Goal: Transaction & Acquisition: Book appointment/travel/reservation

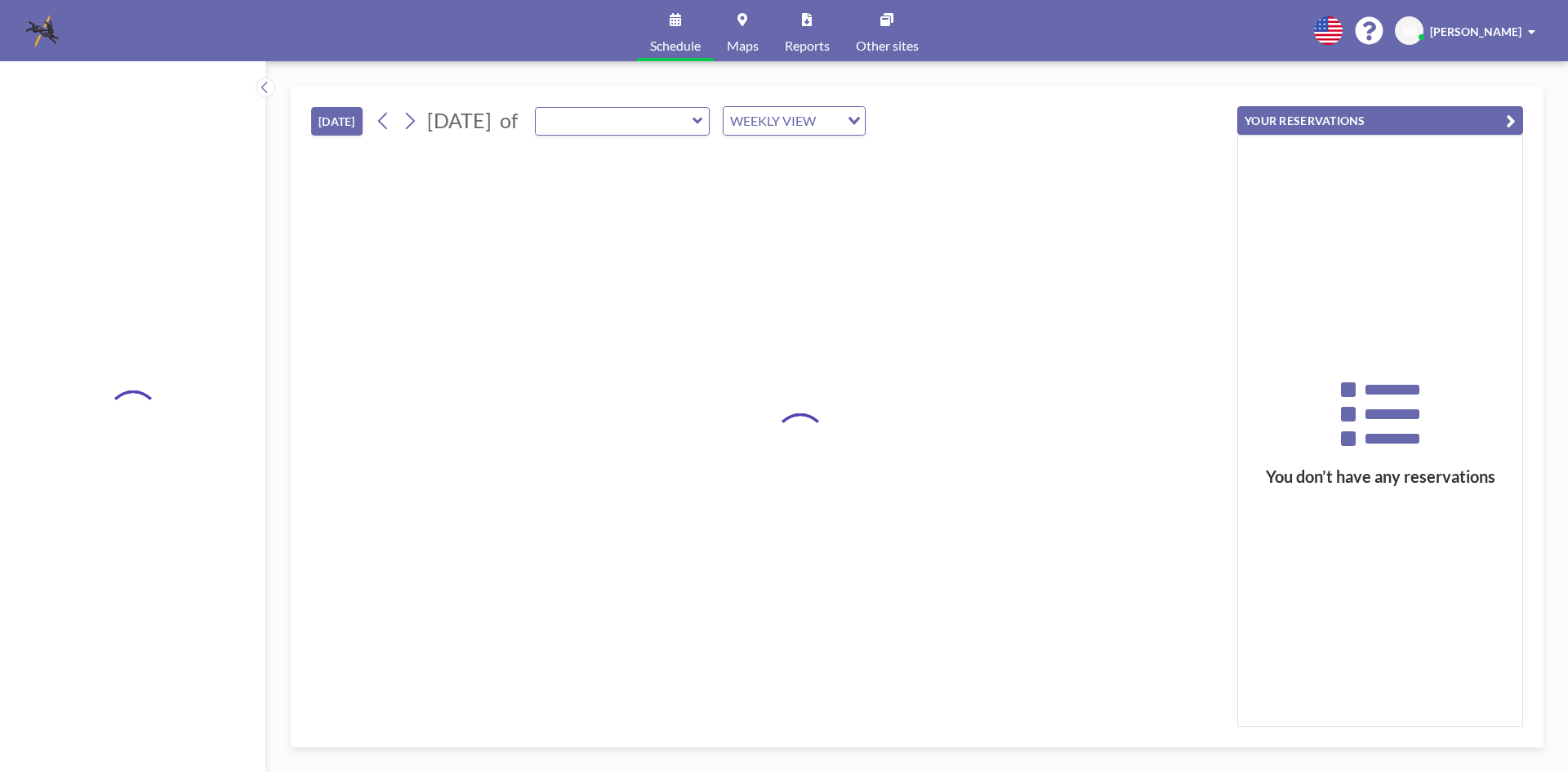
type input "[GEOGRAPHIC_DATA]"
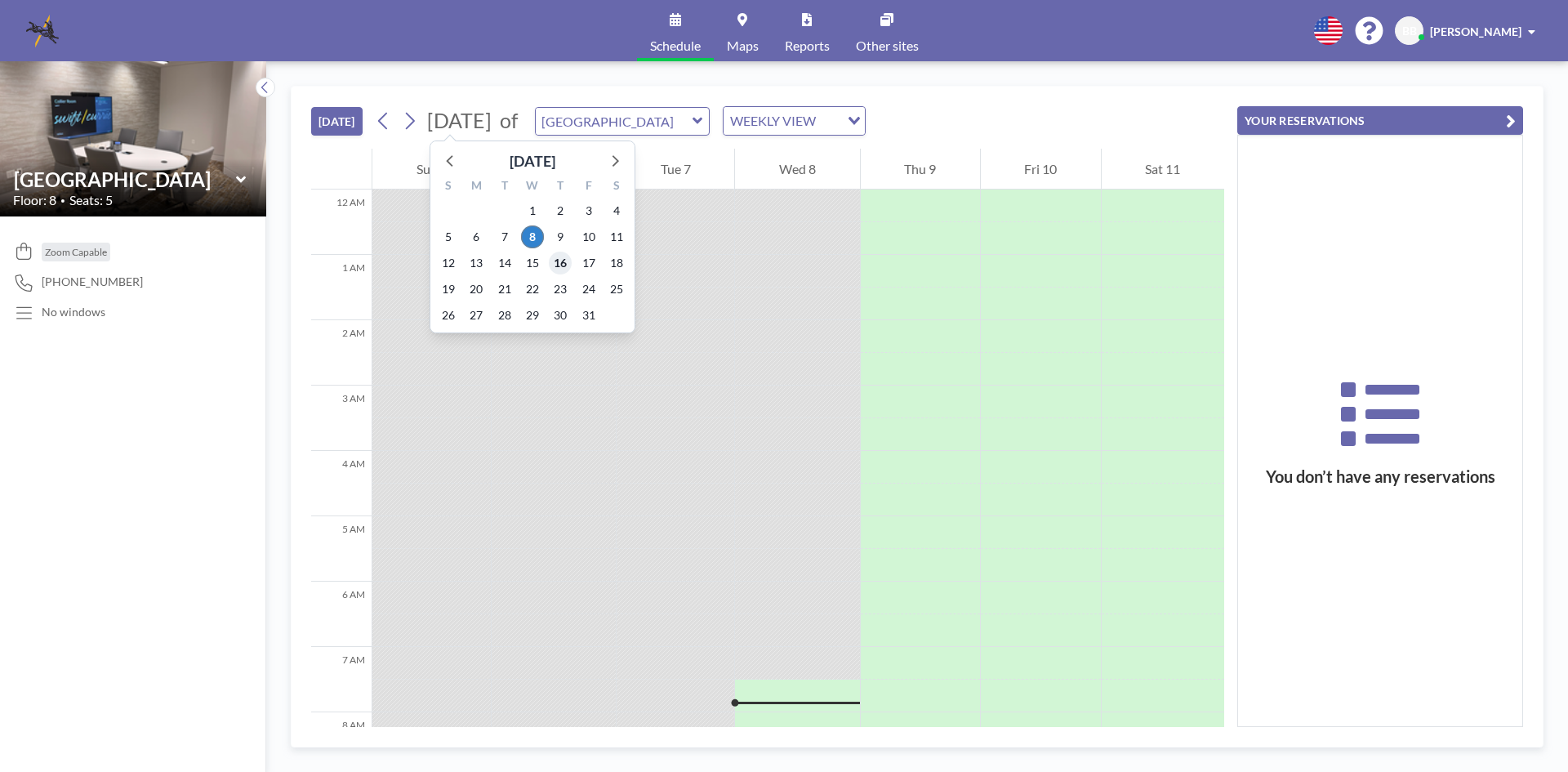
click at [563, 261] on span "16" at bounding box center [560, 263] width 23 height 23
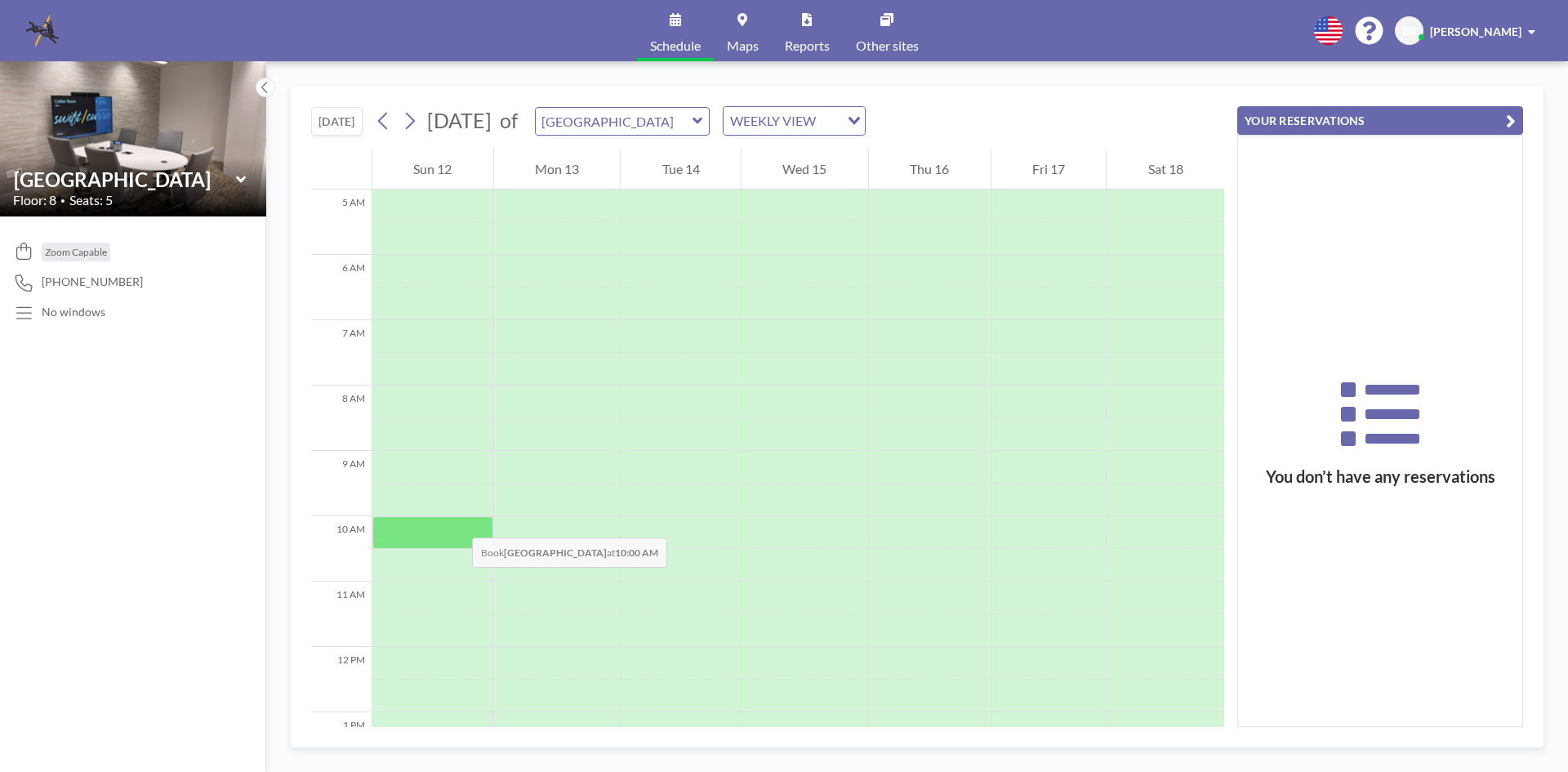
scroll to position [490, 0]
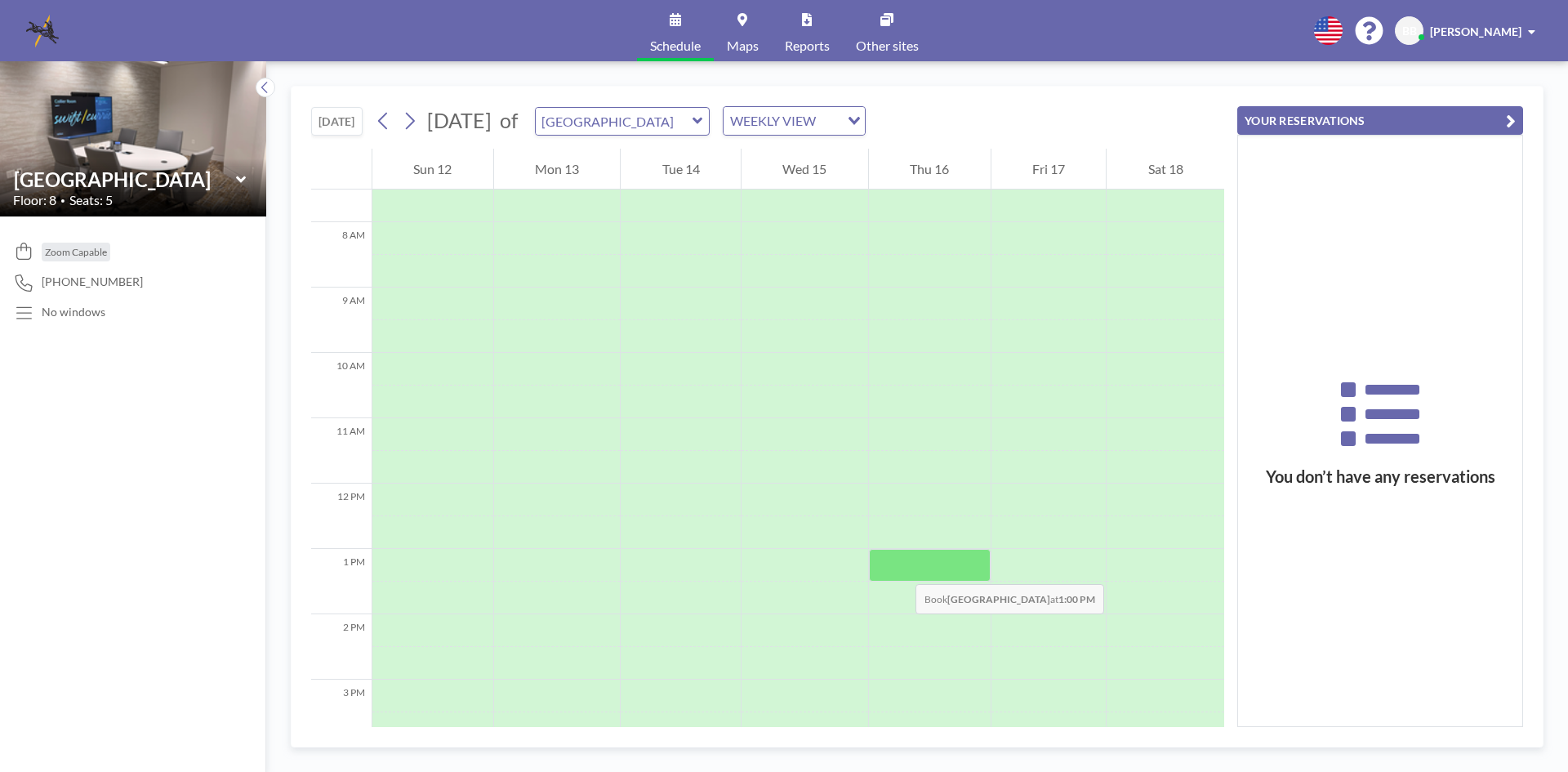
click at [899, 568] on div at bounding box center [929, 566] width 121 height 33
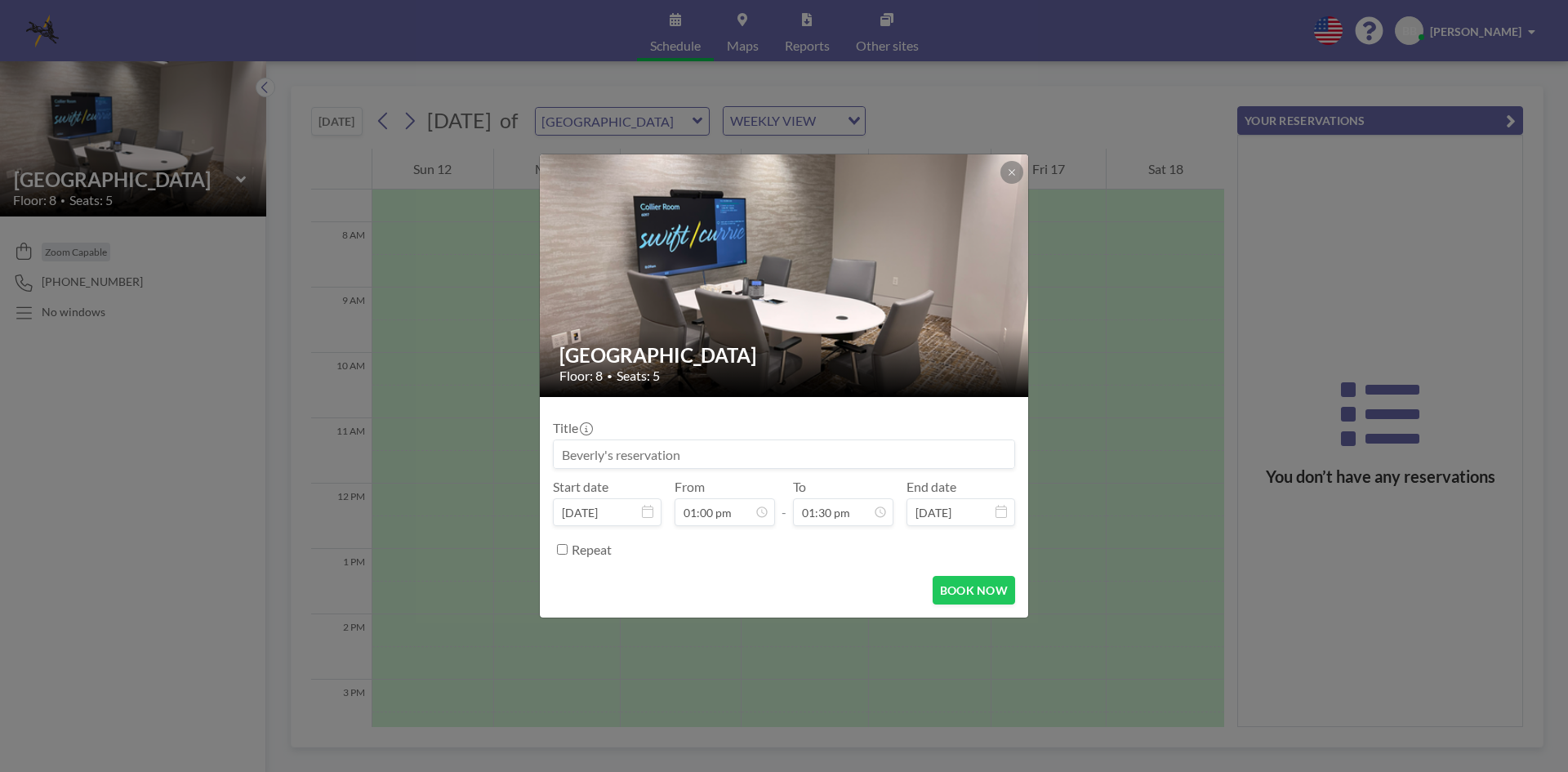
scroll to position [785, 0]
drag, startPoint x: 710, startPoint y: 453, endPoint x: 502, endPoint y: 447, distance: 208.1
click at [502, 447] on div "[GEOGRAPHIC_DATA] Floor: 8 • Seats: 5 Title Start date [DATE] From 01:00 pm - T…" at bounding box center [784, 386] width 1568 height 772
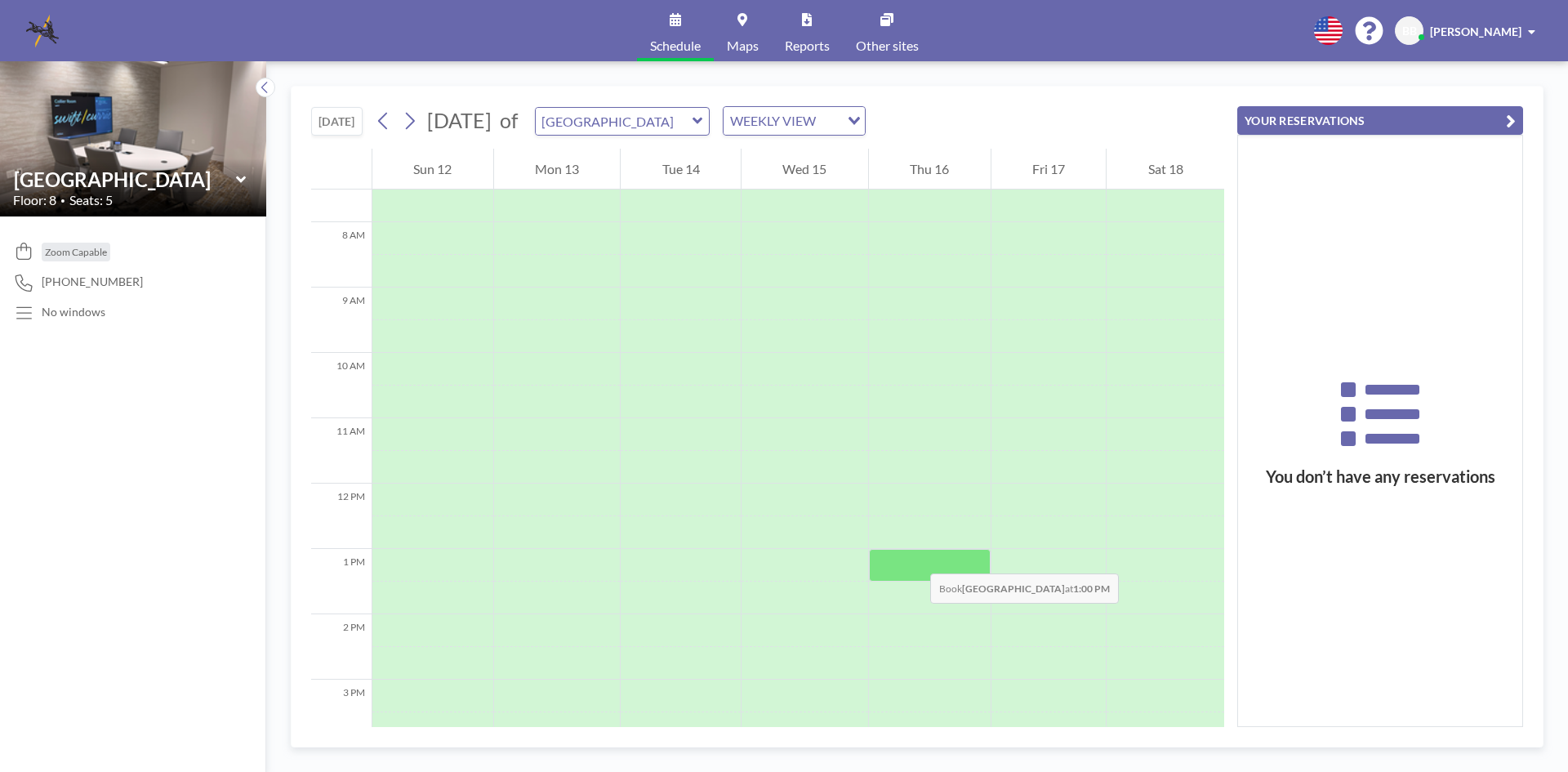
click at [914, 558] on div at bounding box center [929, 566] width 121 height 33
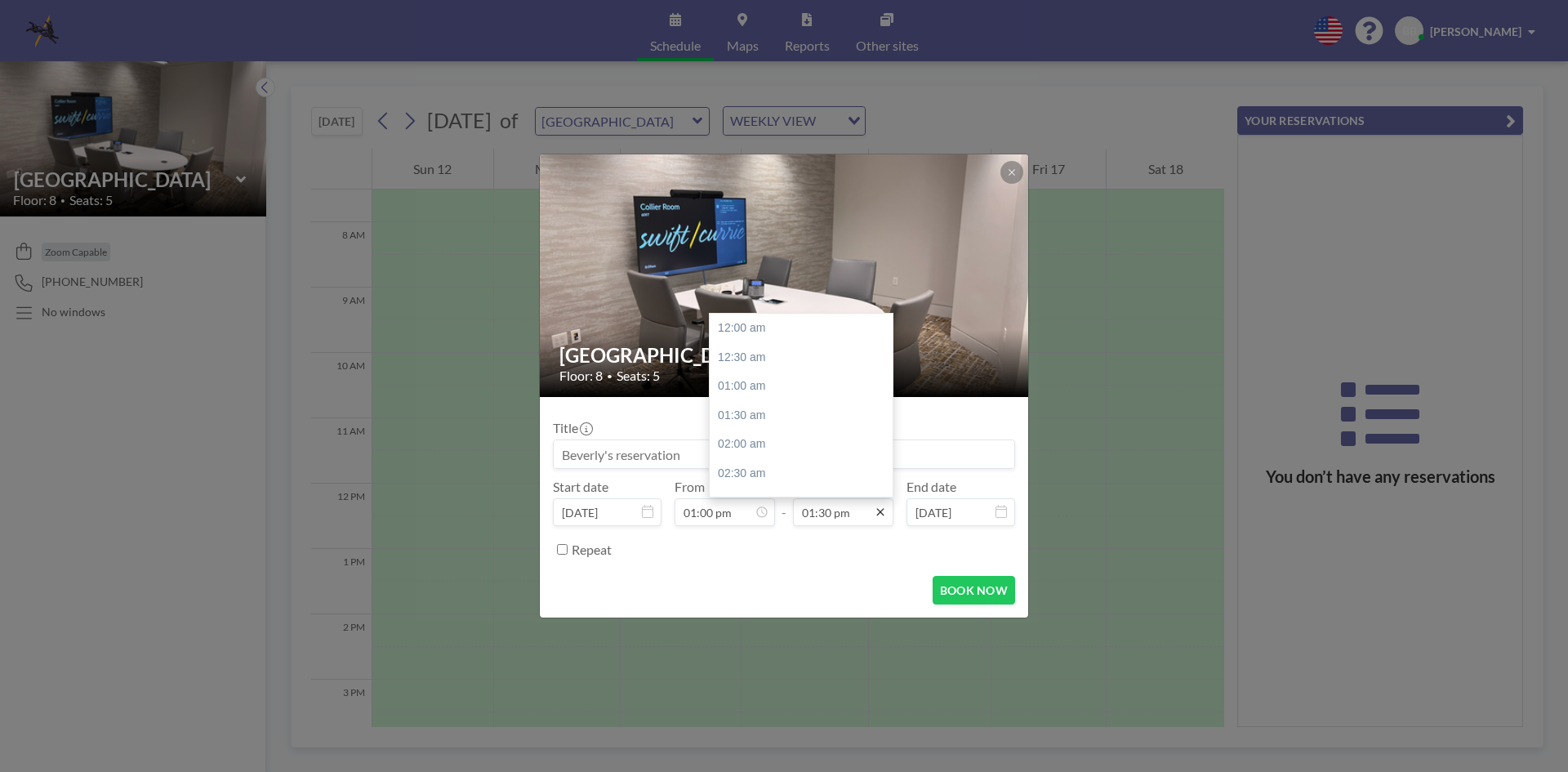
scroll to position [785, 0]
click at [885, 512] on icon at bounding box center [880, 512] width 13 height 13
click at [745, 450] on div "03:30 pm" at bounding box center [805, 444] width 191 height 29
type input "03:30 pm"
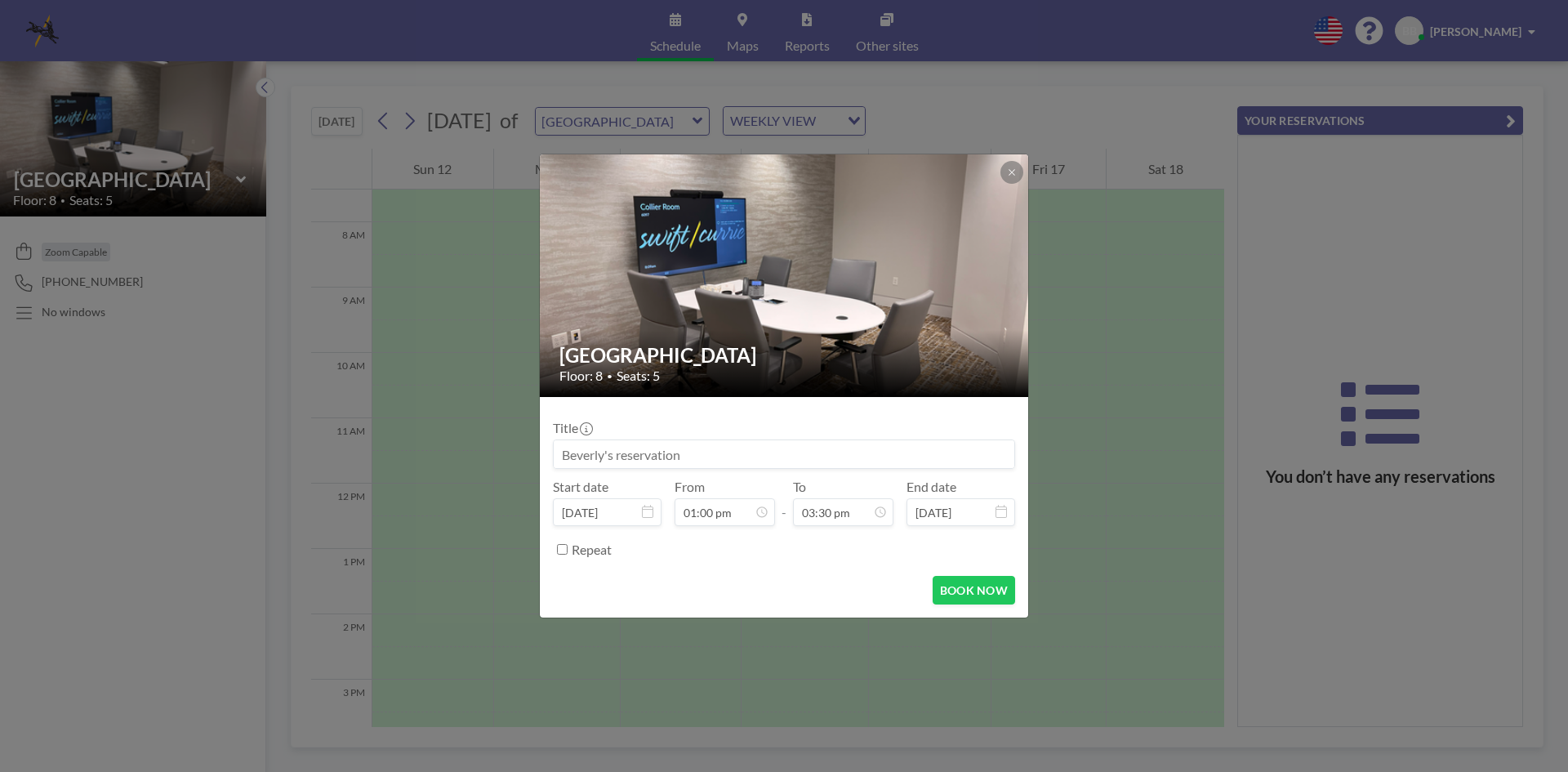
click at [698, 458] on input at bounding box center [784, 454] width 461 height 27
drag, startPoint x: 620, startPoint y: 452, endPoint x: 546, endPoint y: 453, distance: 74.0
click at [546, 453] on form "Title Start date [DATE] From 01:00 pm - To 03:30 pm End date [DATE] Repeat BOOK…" at bounding box center [784, 507] width 488 height 221
type input "[PERSON_NAME] ([PERSON_NAME])"
click at [961, 592] on button "BOOK NOW" at bounding box center [973, 589] width 82 height 28
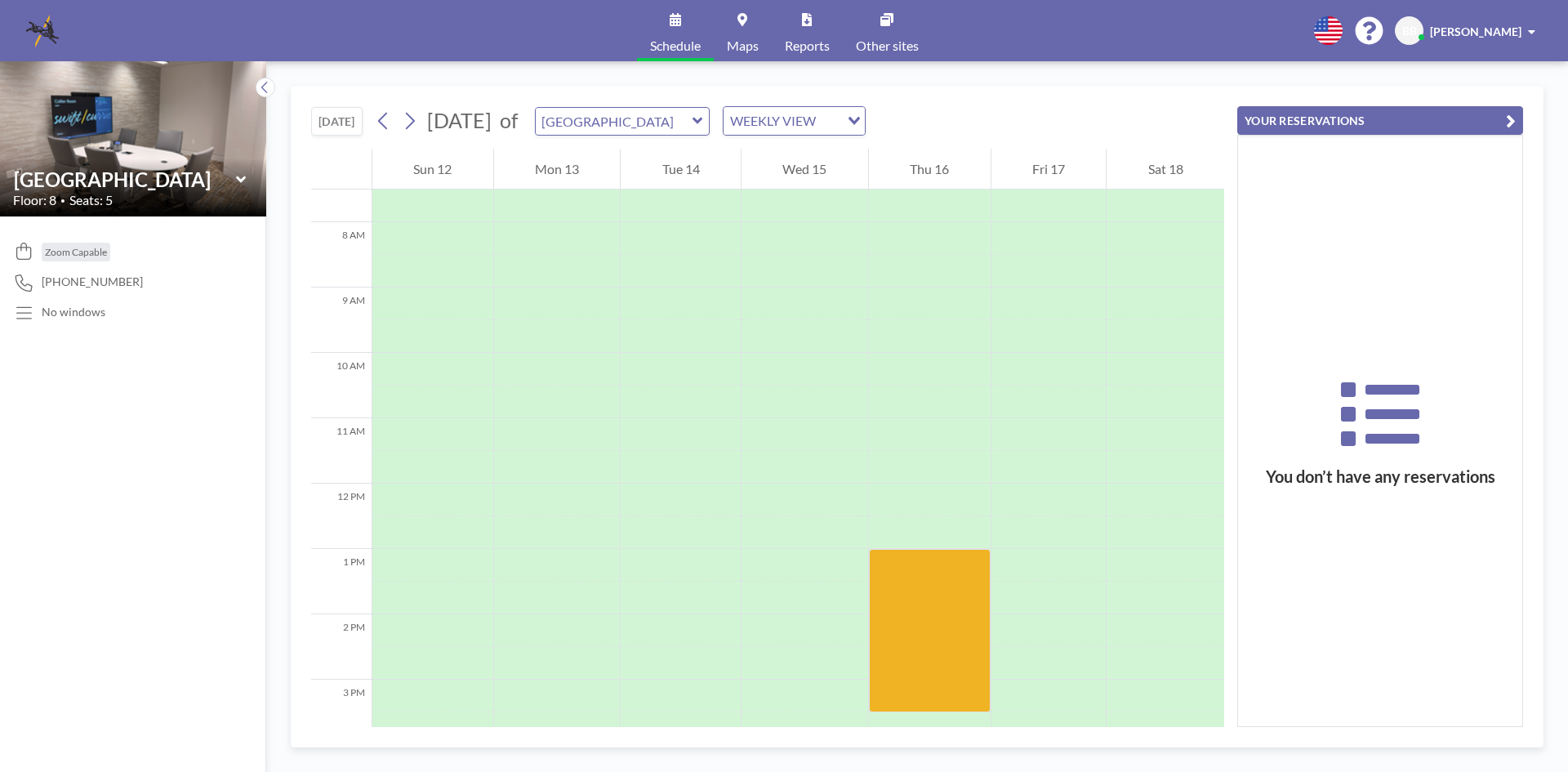
click at [1509, 127] on icon "button" at bounding box center [1511, 120] width 10 height 19
